Goal: Information Seeking & Learning: Learn about a topic

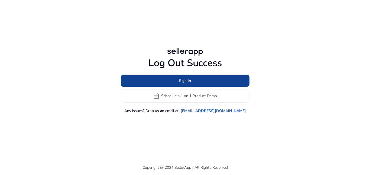
click at [183, 83] on span "Sign In" at bounding box center [185, 81] width 12 height 6
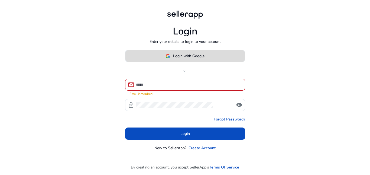
click at [185, 62] on span at bounding box center [184, 56] width 119 height 13
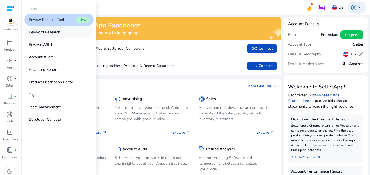
click at [57, 35] on link "Keyword Research" at bounding box center [58, 32] width 69 height 12
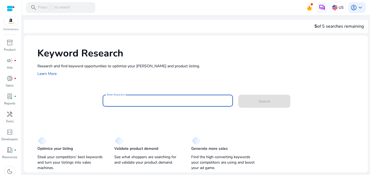
click at [122, 100] on input "Enter Keyword" at bounding box center [168, 100] width 122 height 6
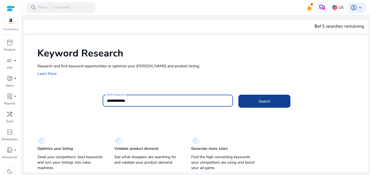
type input "**********"
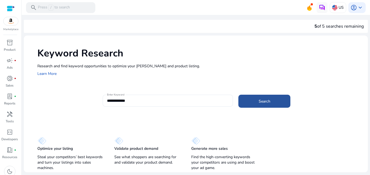
click at [259, 103] on span "Search" at bounding box center [265, 101] width 12 height 6
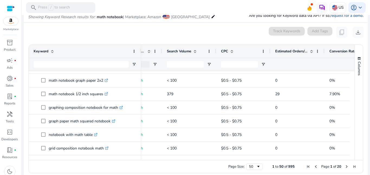
drag, startPoint x: 109, startPoint y: 48, endPoint x: 141, endPoint y: 53, distance: 31.4
click at [141, 53] on div at bounding box center [141, 51] width 2 height 13
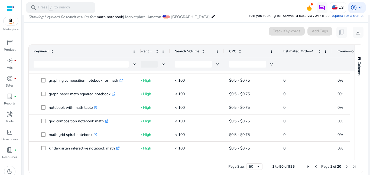
click at [286, 54] on div "Estimated Orders/Month" at bounding box center [302, 51] width 38 height 10
click at [290, 52] on span "Estimated Orders/Month" at bounding box center [299, 51] width 32 height 5
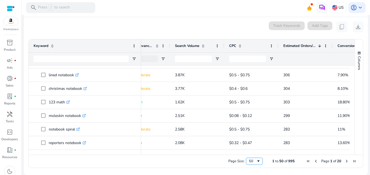
click at [256, 162] on span "Page Size" at bounding box center [258, 161] width 4 height 4
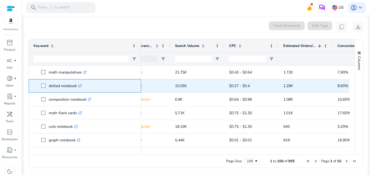
drag, startPoint x: 47, startPoint y: 89, endPoint x: 76, endPoint y: 88, distance: 28.7
click at [76, 88] on span "dotted notebook .st0{fill:#2c8af8}" at bounding box center [88, 85] width 95 height 11
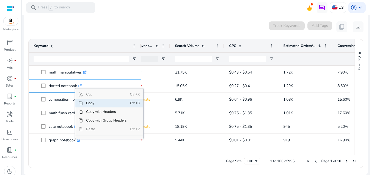
click at [98, 104] on span "Copy" at bounding box center [106, 103] width 47 height 9
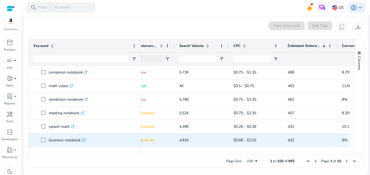
scroll to position [325, 0]
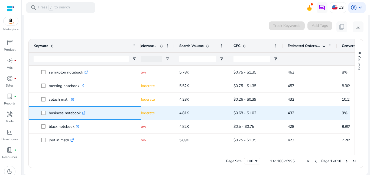
drag, startPoint x: 81, startPoint y: 115, endPoint x: 48, endPoint y: 115, distance: 32.8
click at [47, 115] on span "business notebook .st0{fill:#2c8af8}" at bounding box center [88, 112] width 95 height 11
drag, startPoint x: 54, startPoint y: 112, endPoint x: 56, endPoint y: 112, distance: 2.7
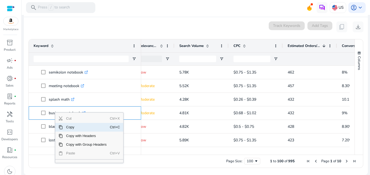
click at [69, 127] on span "Copy" at bounding box center [86, 127] width 47 height 9
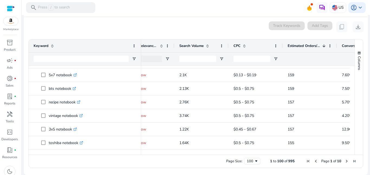
scroll to position [1189, 0]
